Goal: Find specific page/section: Find specific page/section

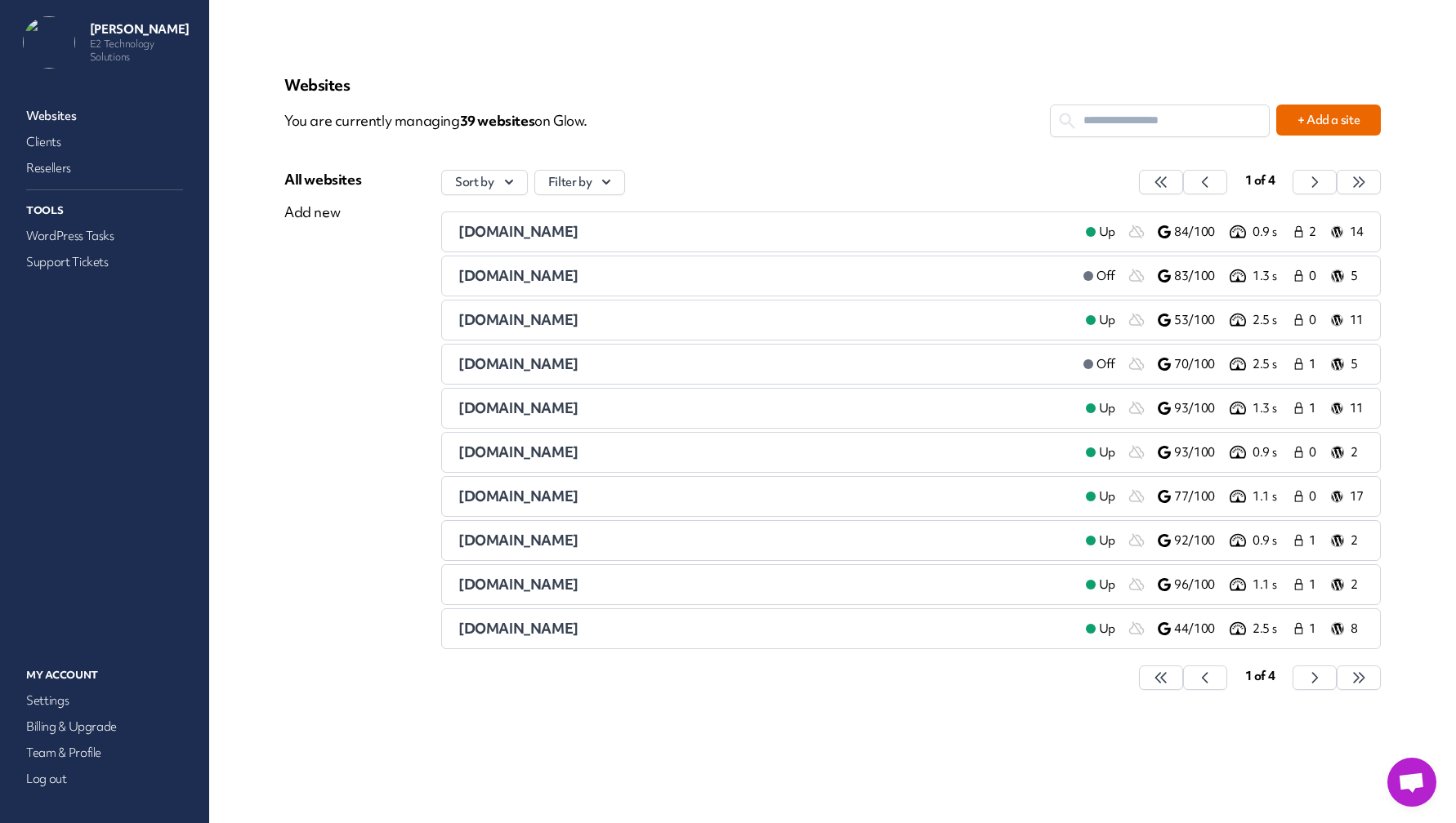
click at [1142, 123] on input "text" at bounding box center [1159, 120] width 218 height 31
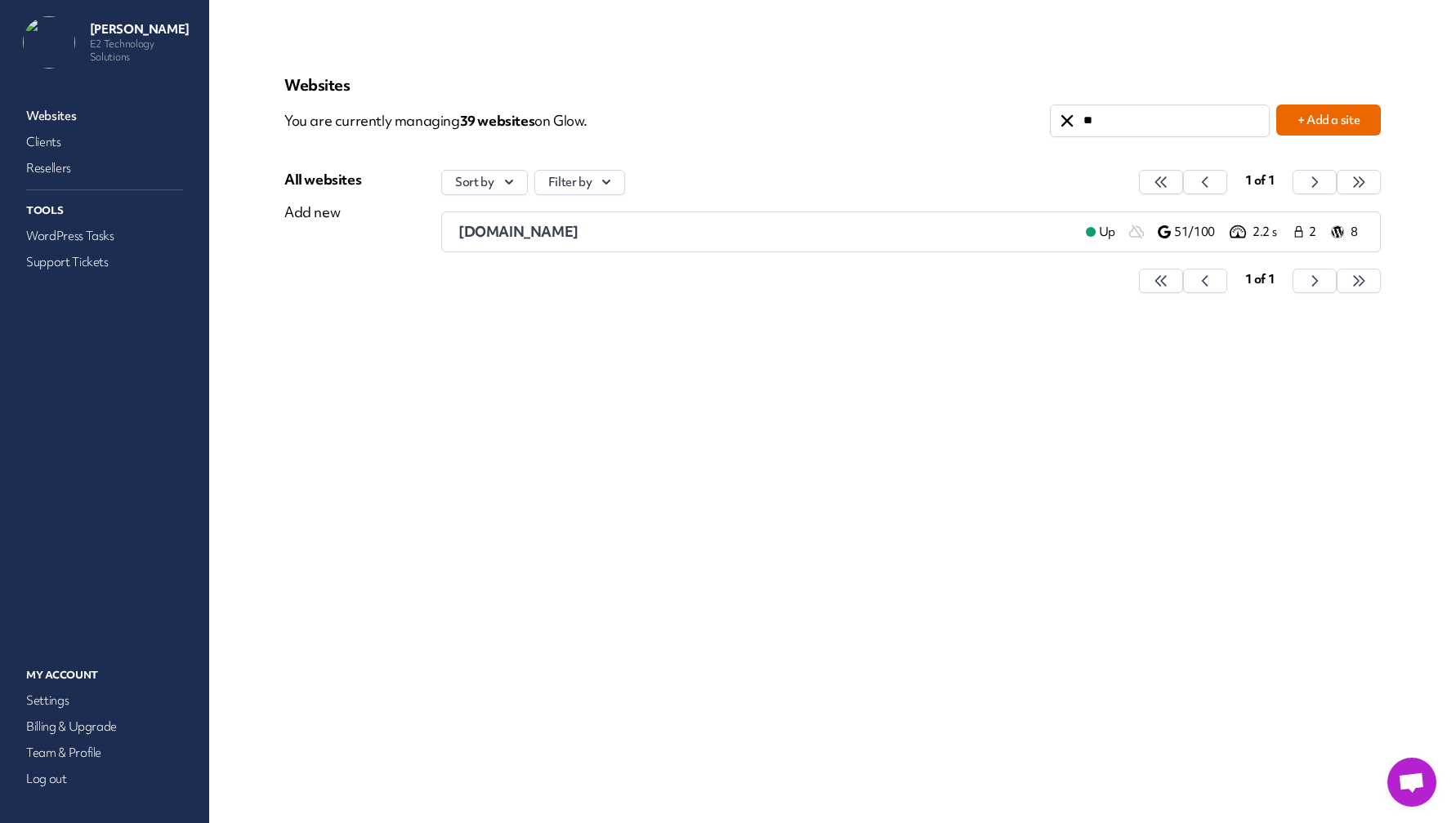
type input "**"
click at [507, 230] on span "[DOMAIN_NAME]" at bounding box center [518, 232] width 120 height 19
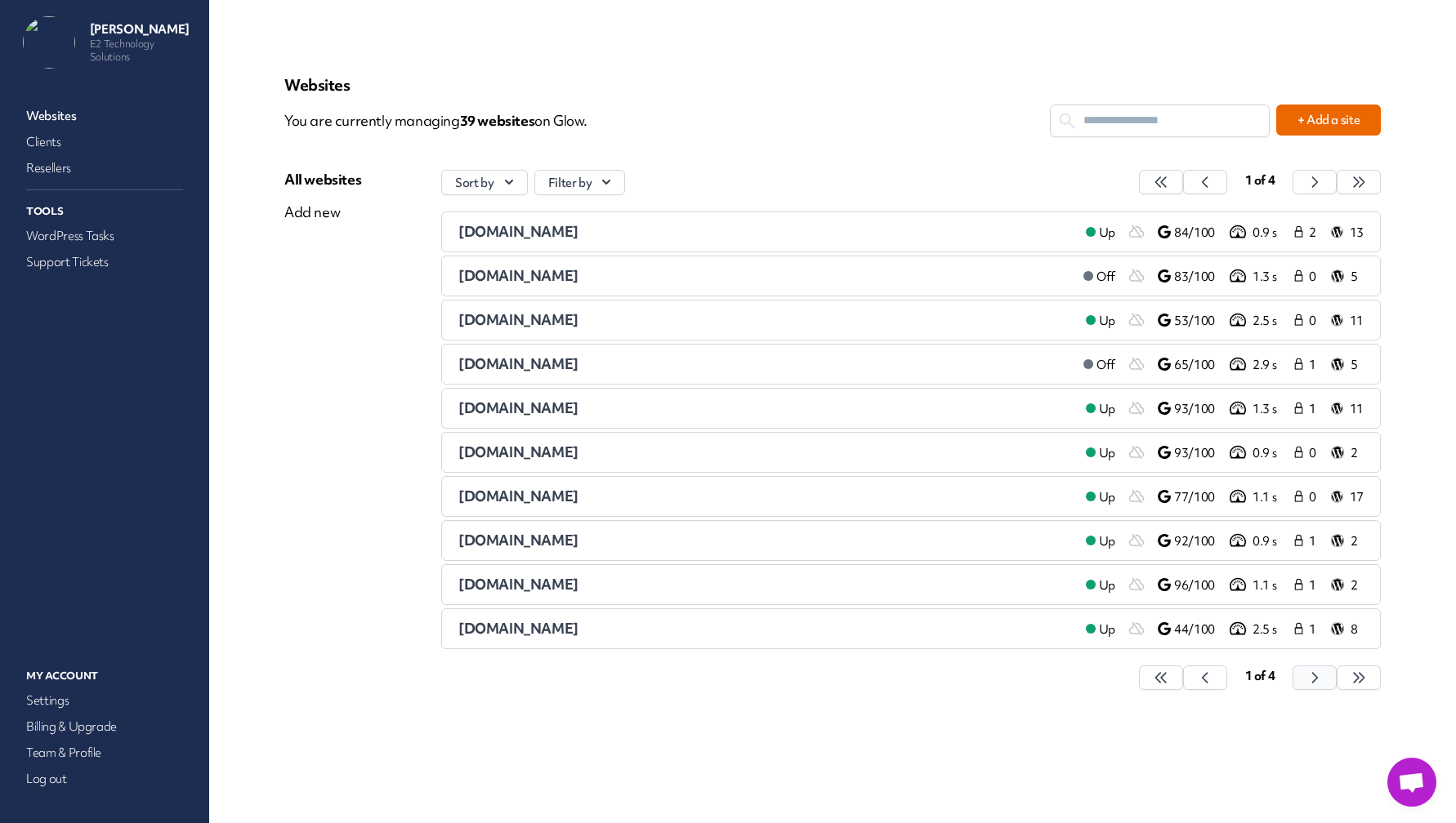
click at [1169, 677] on icon "button" at bounding box center [1160, 678] width 16 height 16
click at [499, 354] on li "[DOMAIN_NAME] Up 51/100 2.2 s 2 8" at bounding box center [911, 364] width 939 height 41
click at [498, 361] on span "[DOMAIN_NAME]" at bounding box center [518, 364] width 120 height 18
